Goal: Check status: Check status

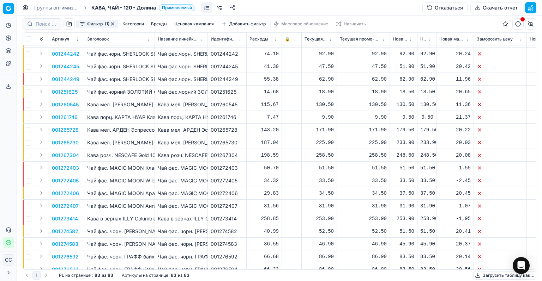
scroll to position [517, 0]
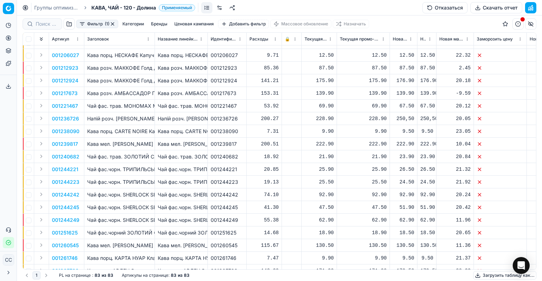
click at [492, 129] on td at bounding box center [500, 131] width 53 height 13
click at [488, 131] on td at bounding box center [500, 131] width 53 height 13
click at [488, 108] on td at bounding box center [500, 106] width 53 height 13
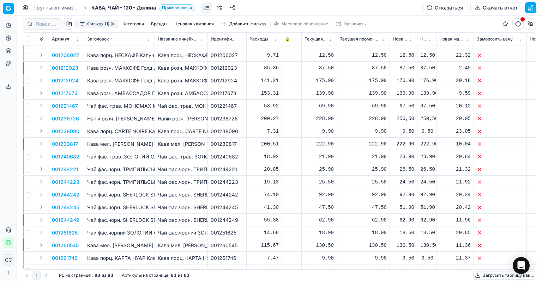
click at [488, 108] on td at bounding box center [500, 106] width 53 height 13
click at [480, 107] on icon at bounding box center [480, 106] width 6 height 6
